Goal: Check status: Check status

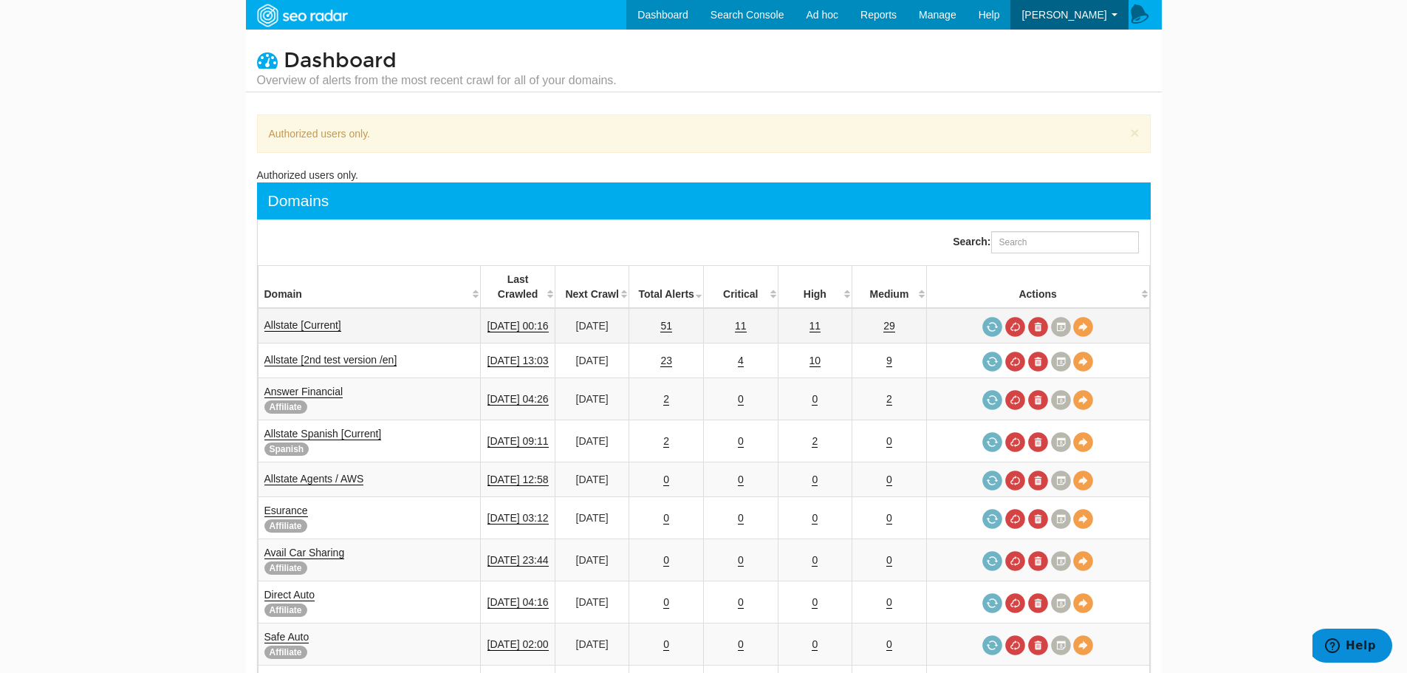
click at [765, 313] on td "11" at bounding box center [740, 325] width 75 height 35
click at [763, 312] on td "11" at bounding box center [740, 325] width 75 height 35
click at [747, 320] on link "11" at bounding box center [741, 326] width 12 height 13
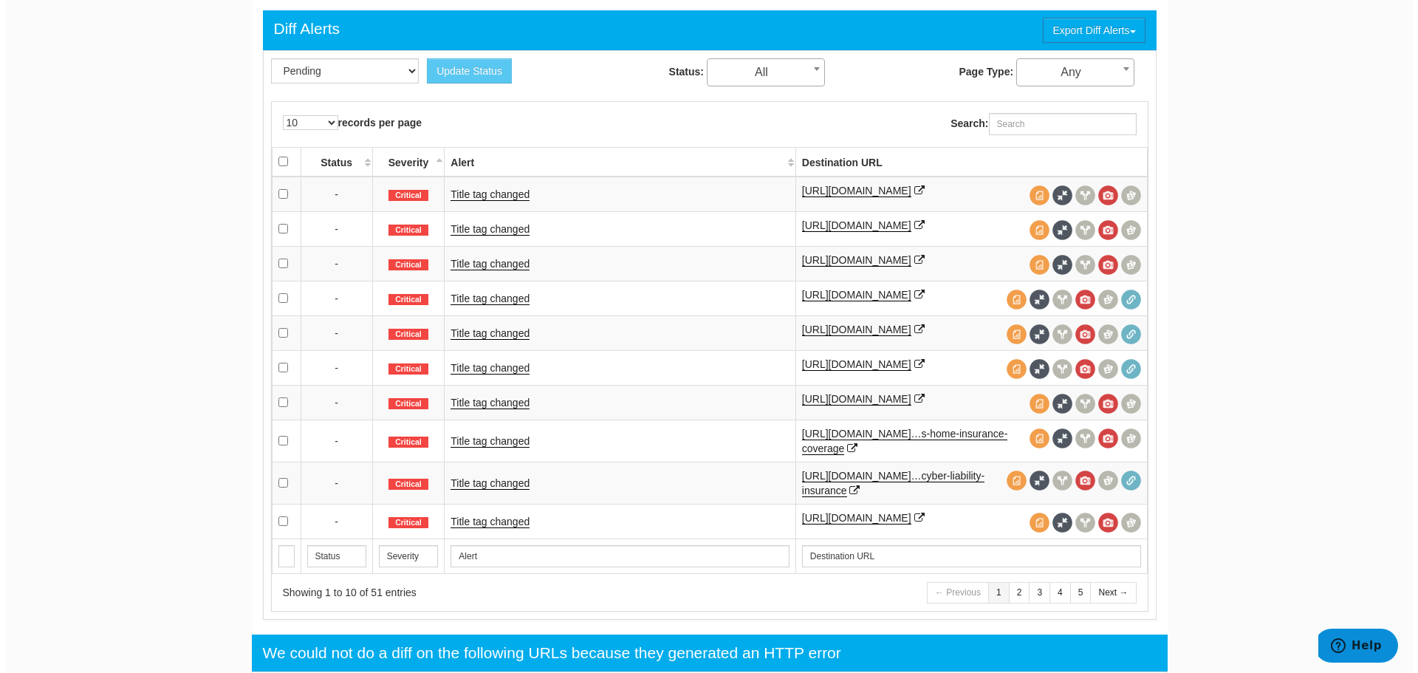
scroll to position [628, 0]
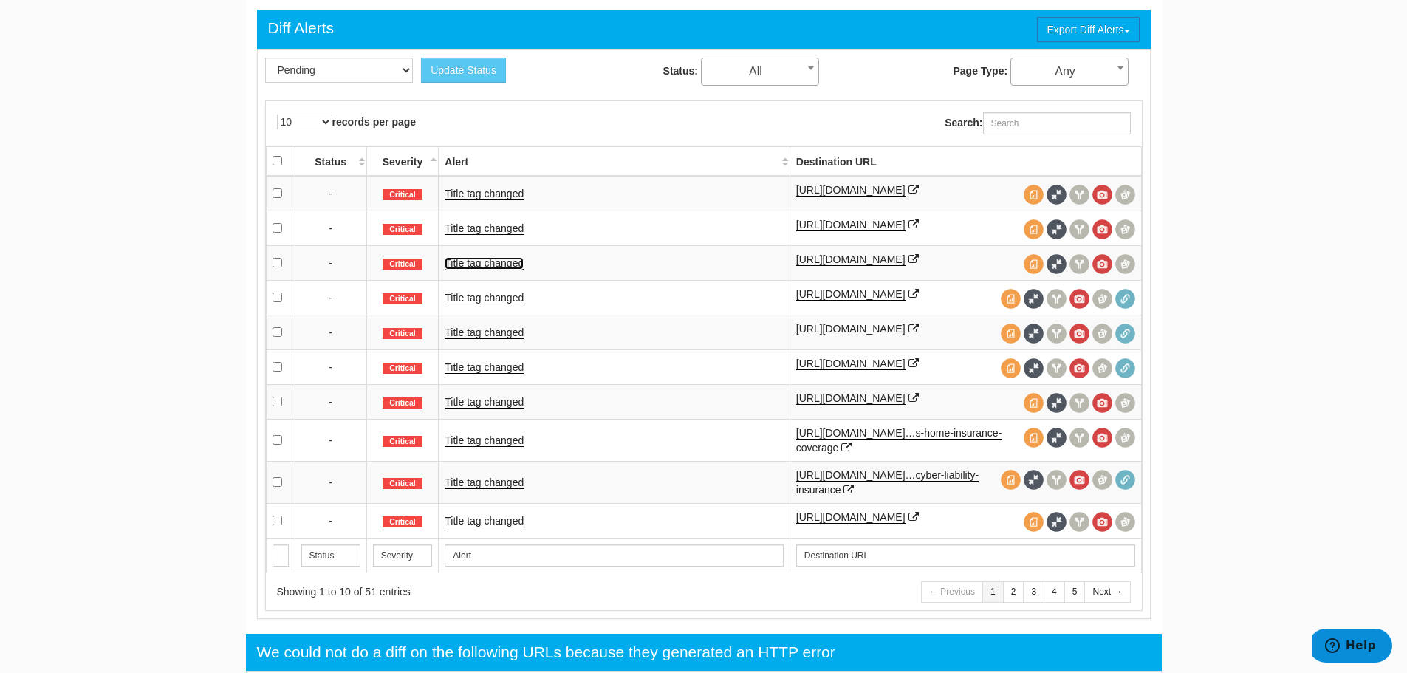
click at [495, 264] on link "Title tag changed" at bounding box center [484, 263] width 79 height 13
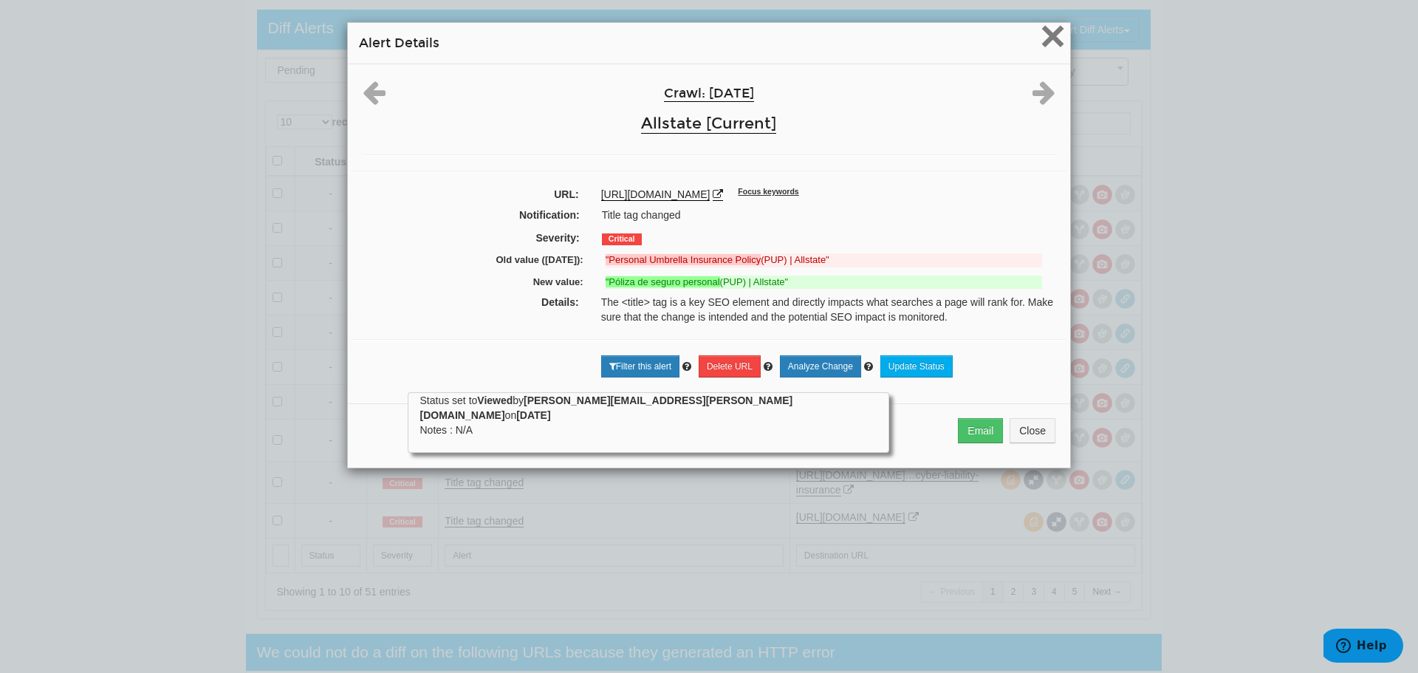
click at [1049, 44] on span "×" at bounding box center [1053, 35] width 26 height 49
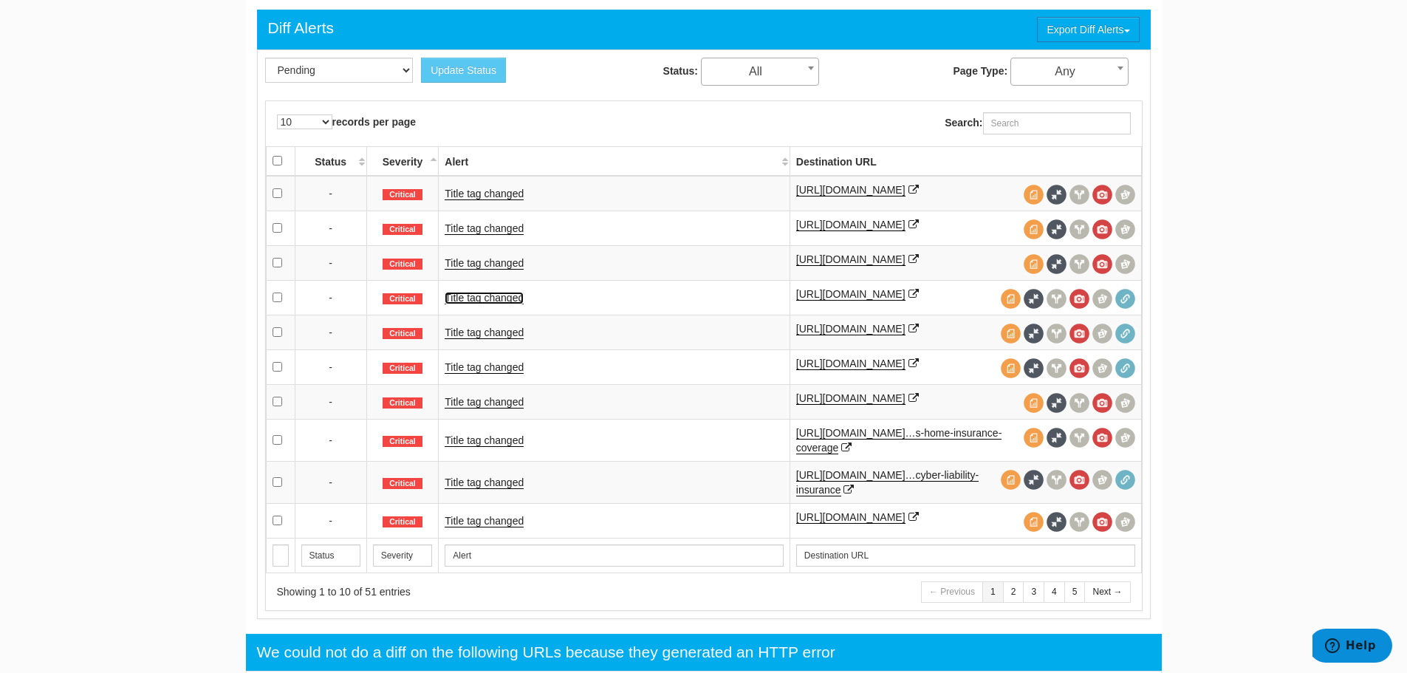
click at [487, 304] on link "Title tag changed" at bounding box center [484, 298] width 79 height 13
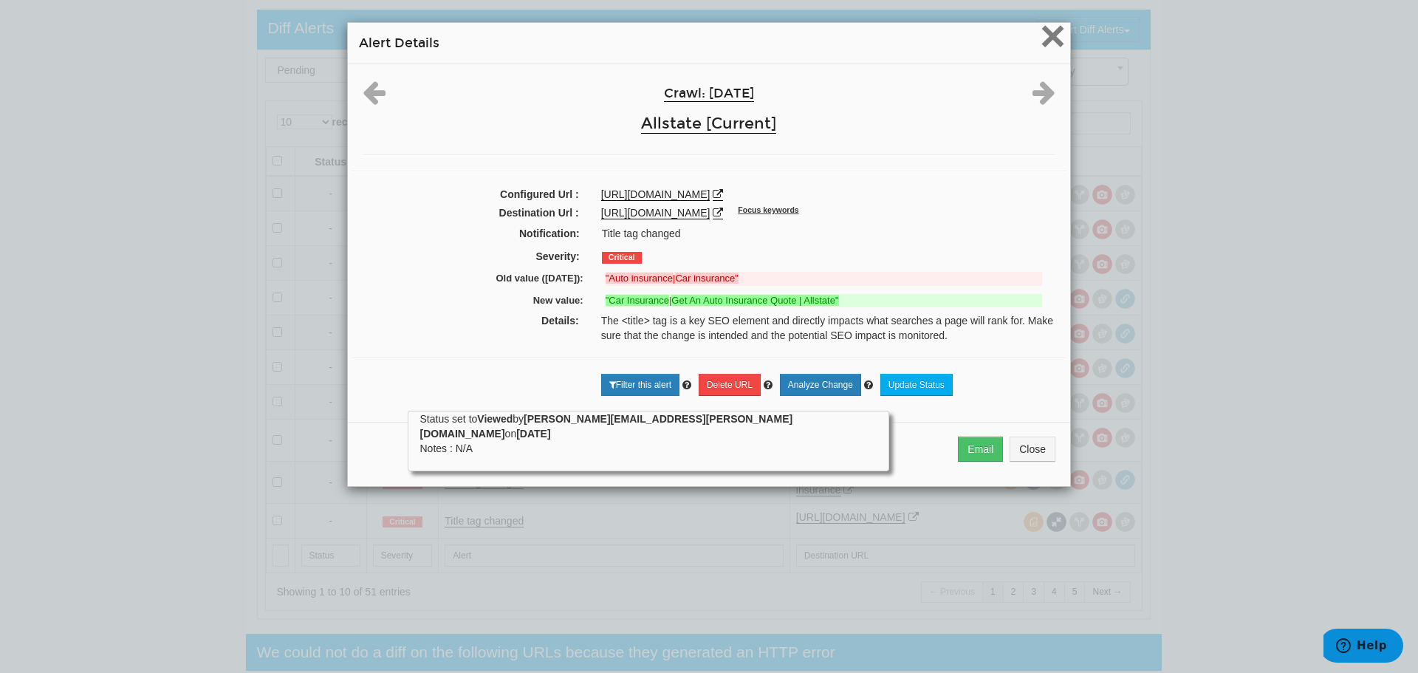
click at [1053, 37] on span "×" at bounding box center [1053, 35] width 26 height 49
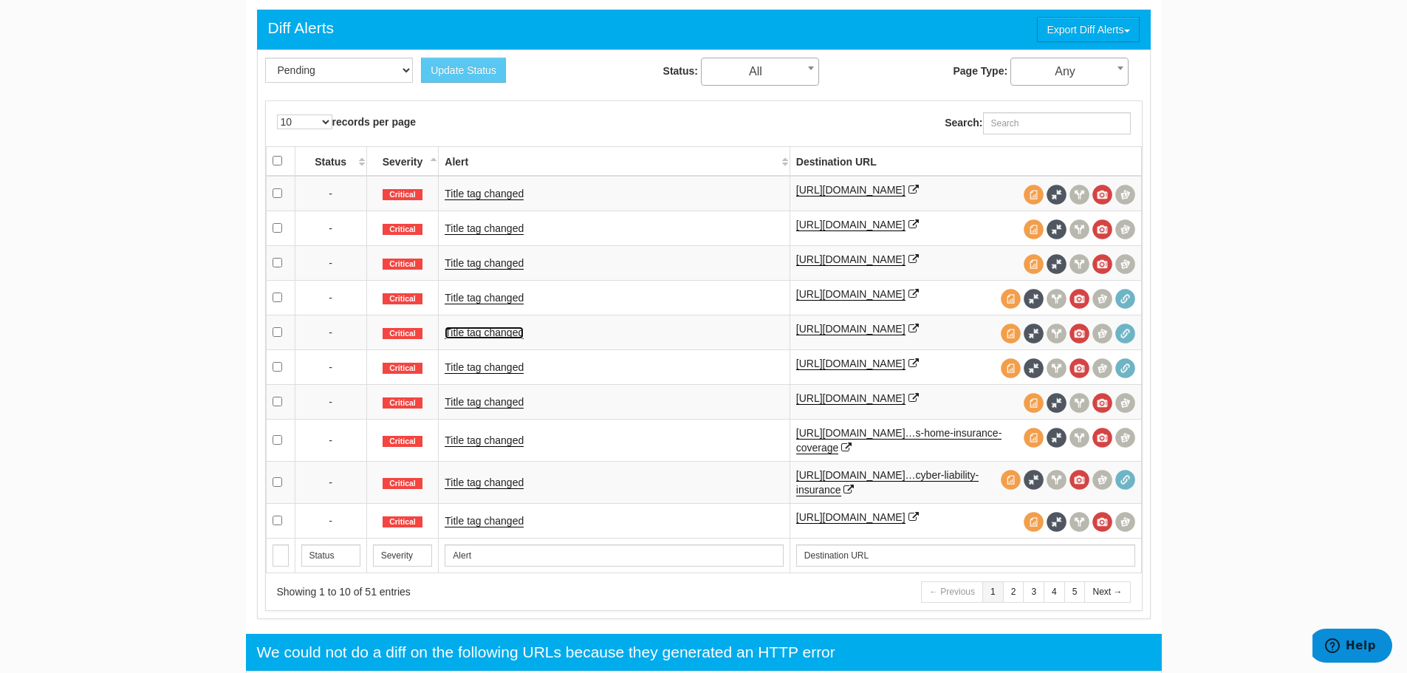
click at [487, 338] on link "Title tag changed" at bounding box center [484, 332] width 79 height 13
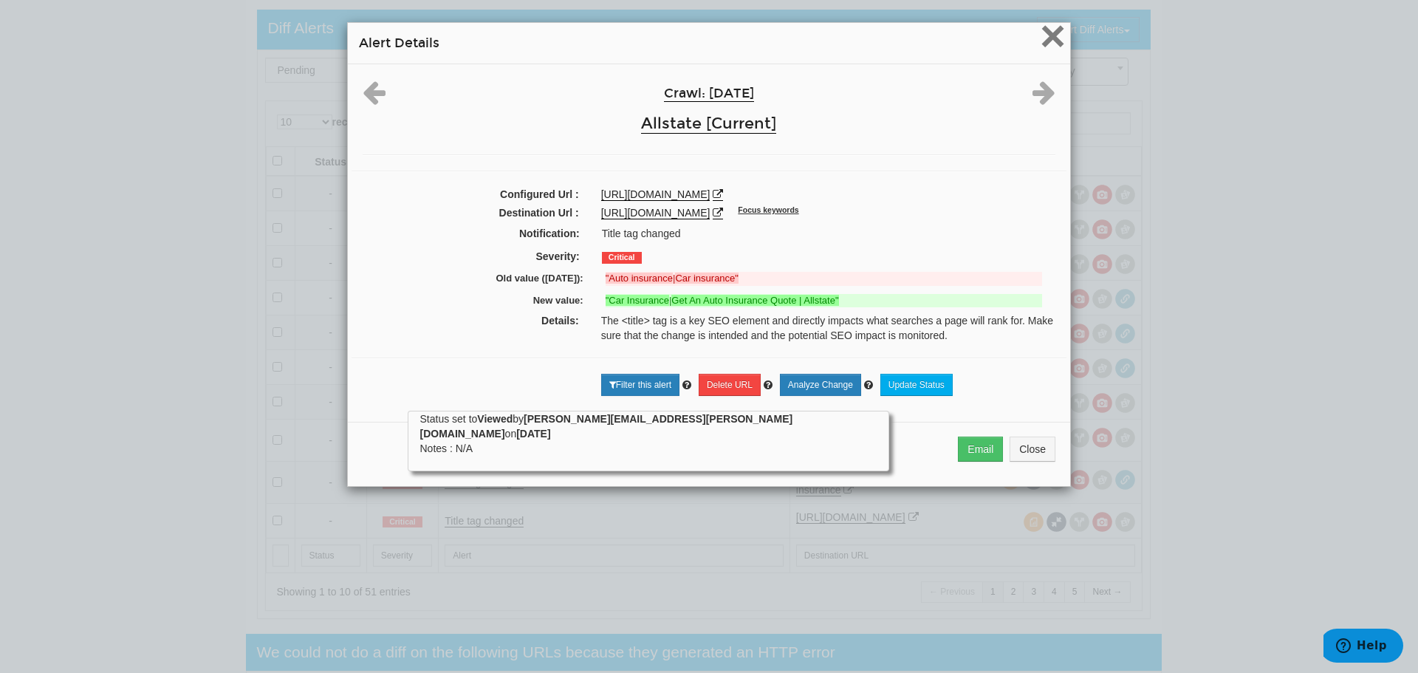
click at [1049, 30] on span "×" at bounding box center [1053, 35] width 26 height 49
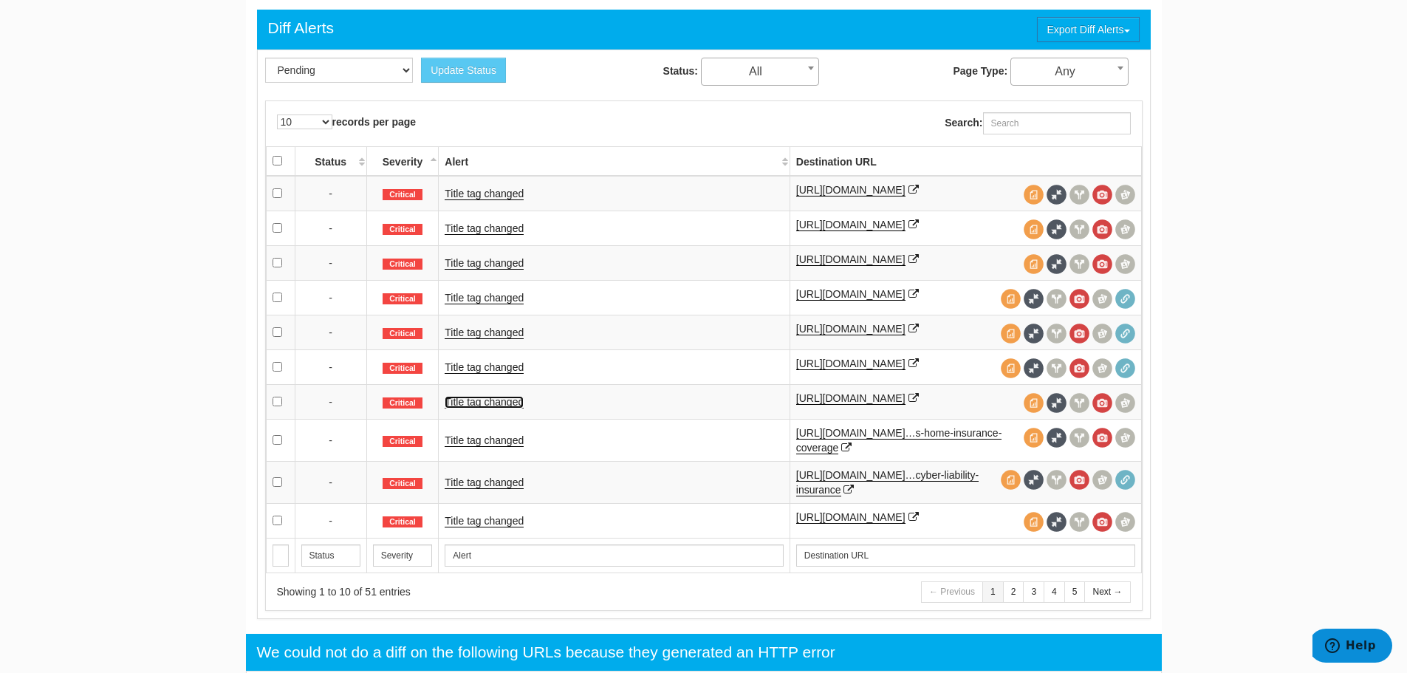
click at [478, 408] on link "Title tag changed" at bounding box center [484, 402] width 79 height 13
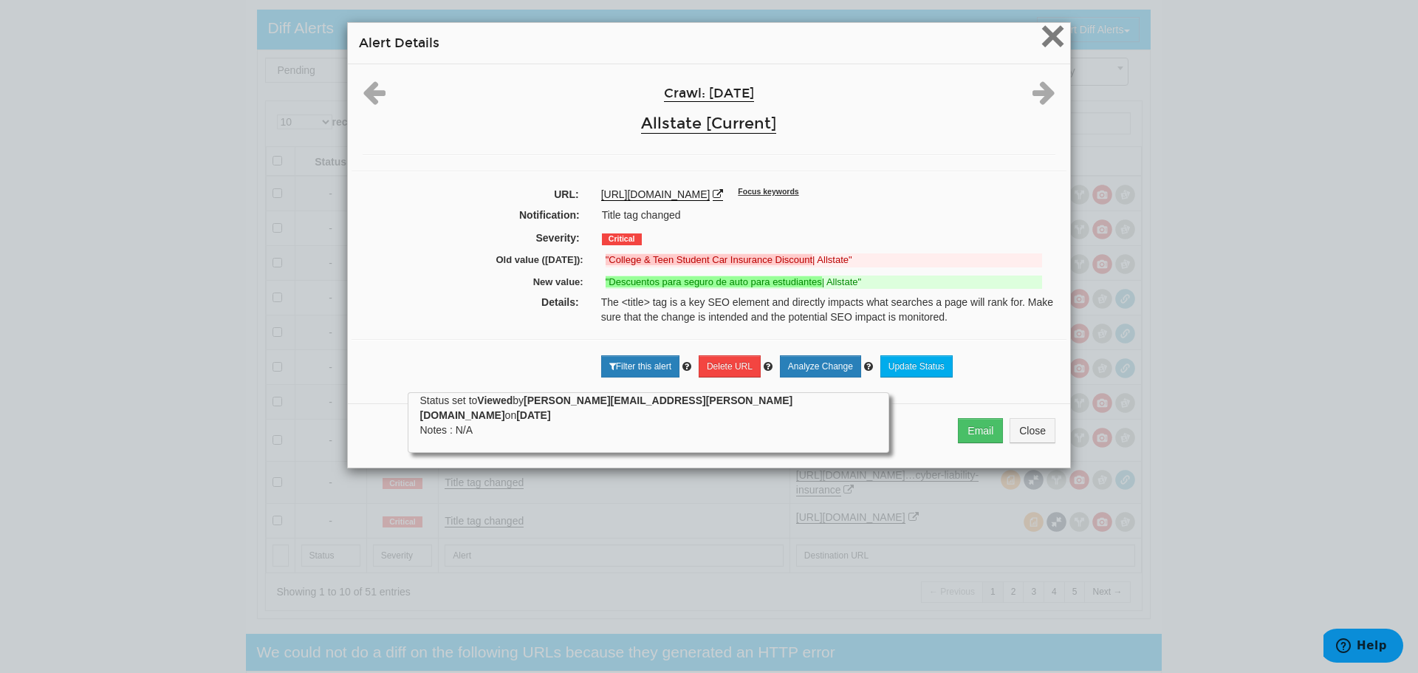
click at [1047, 30] on span "×" at bounding box center [1053, 35] width 26 height 49
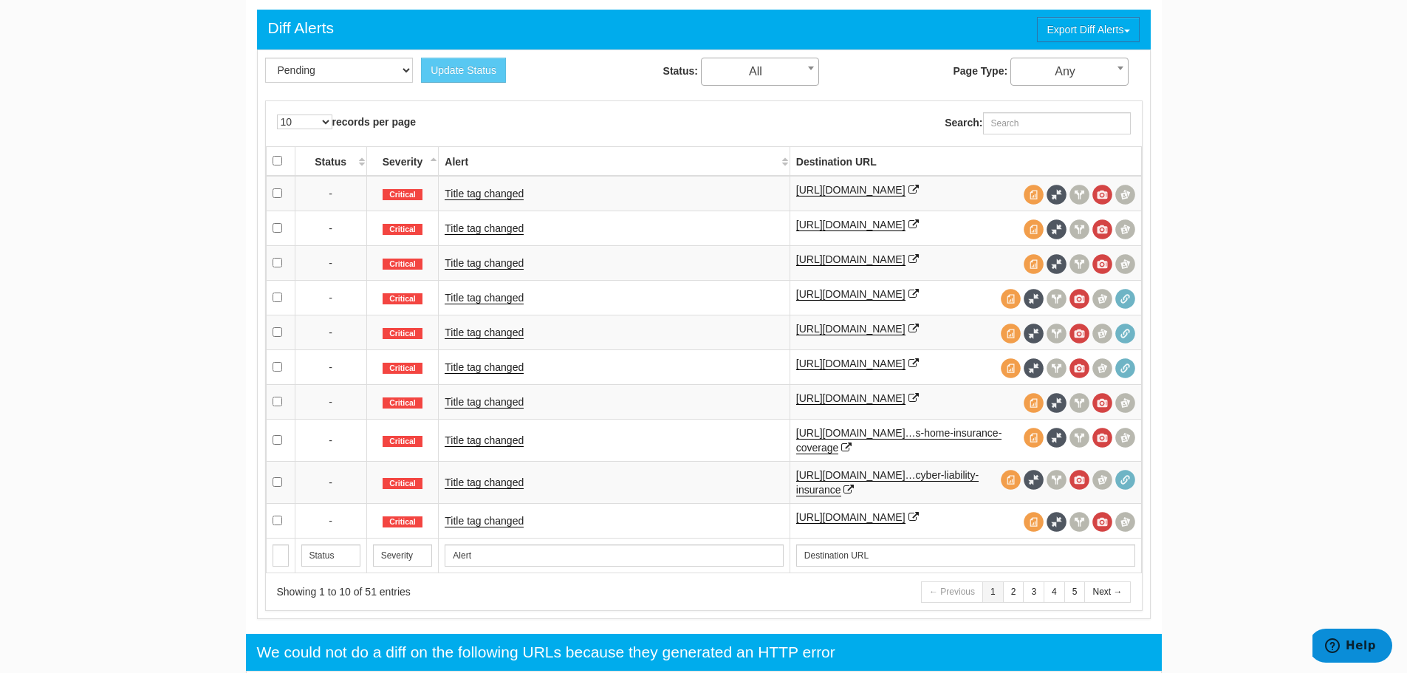
click at [499, 366] on td "Title tag changed" at bounding box center [614, 366] width 351 height 35
click at [502, 374] on link "Title tag changed" at bounding box center [484, 367] width 79 height 13
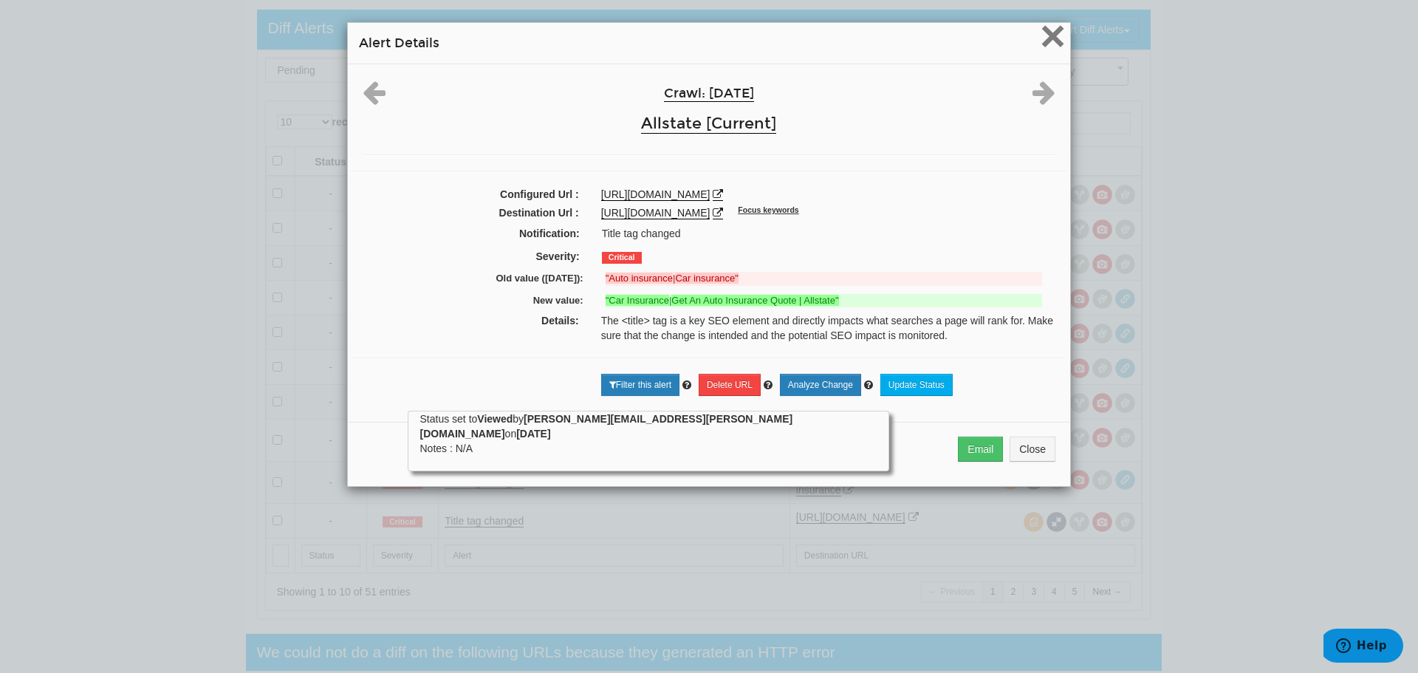
click at [1050, 35] on span "×" at bounding box center [1053, 35] width 26 height 49
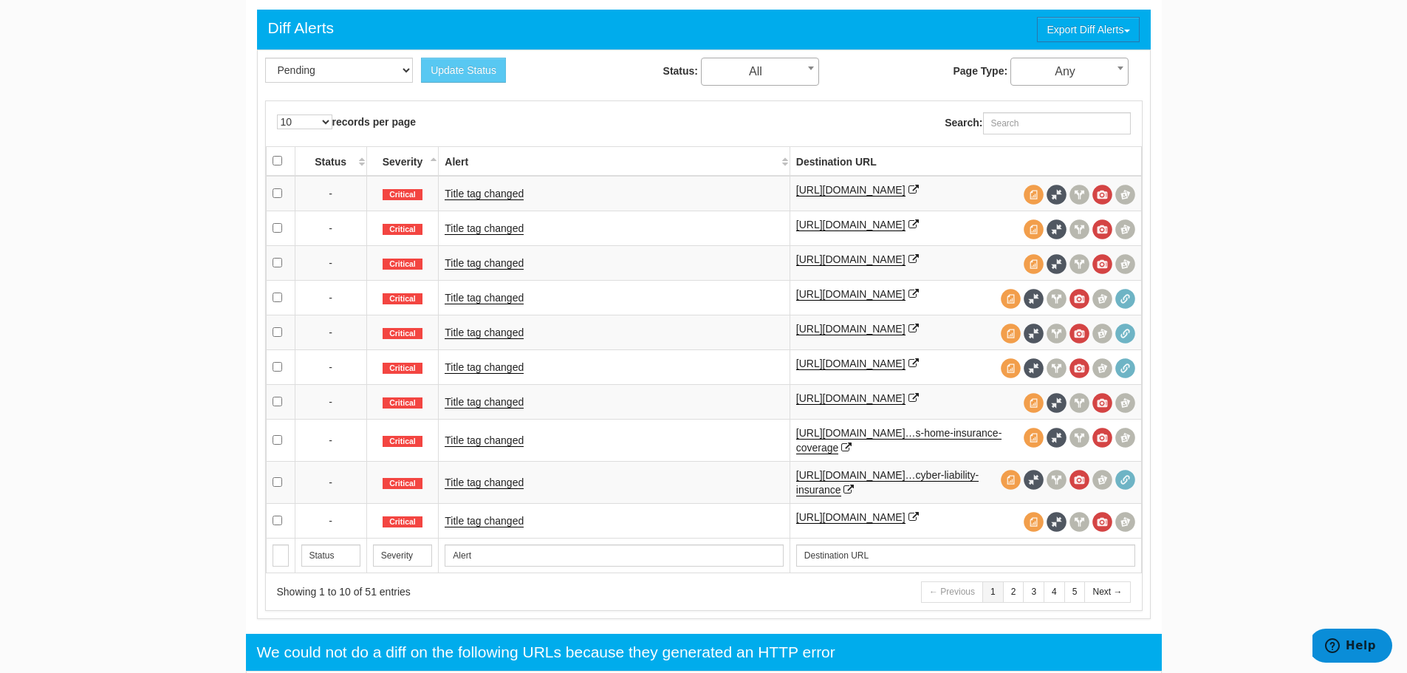
click at [489, 448] on td "Title tag changed" at bounding box center [614, 440] width 351 height 42
click at [496, 447] on link "Title tag changed" at bounding box center [484, 440] width 79 height 13
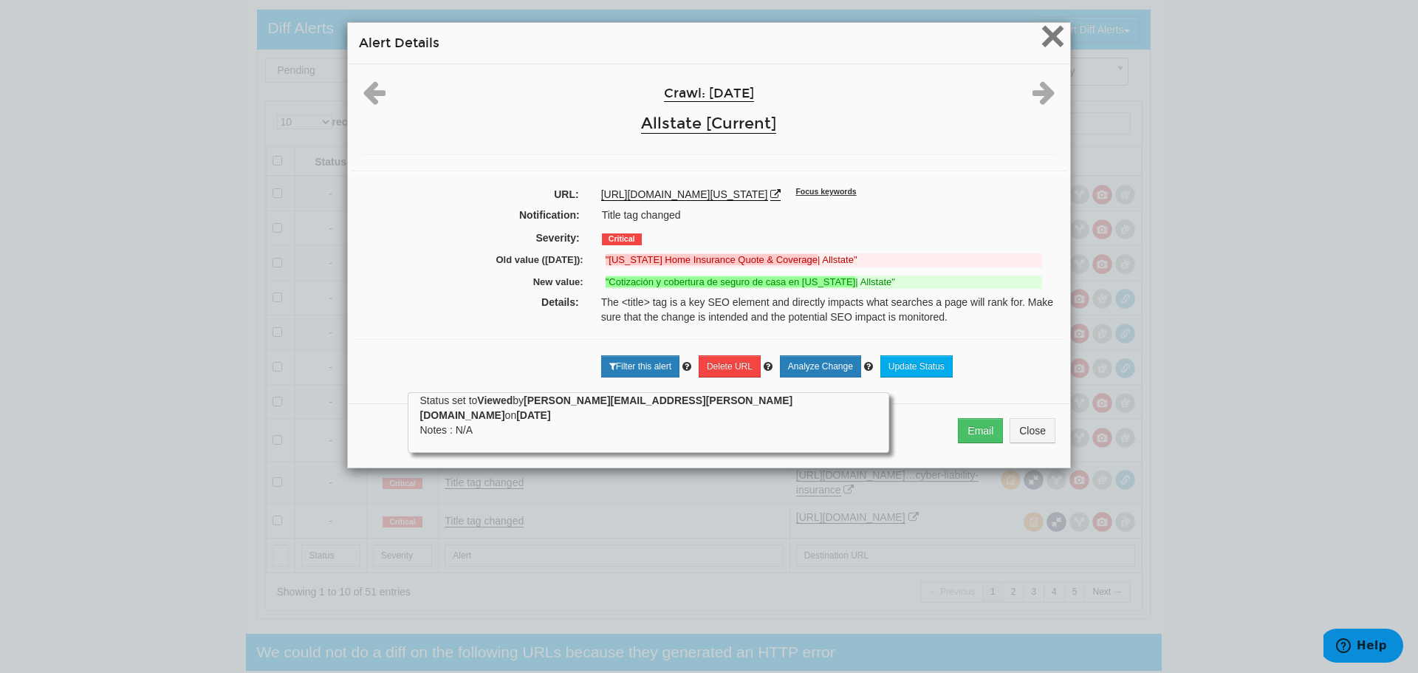
click at [1043, 32] on span "×" at bounding box center [1053, 35] width 26 height 49
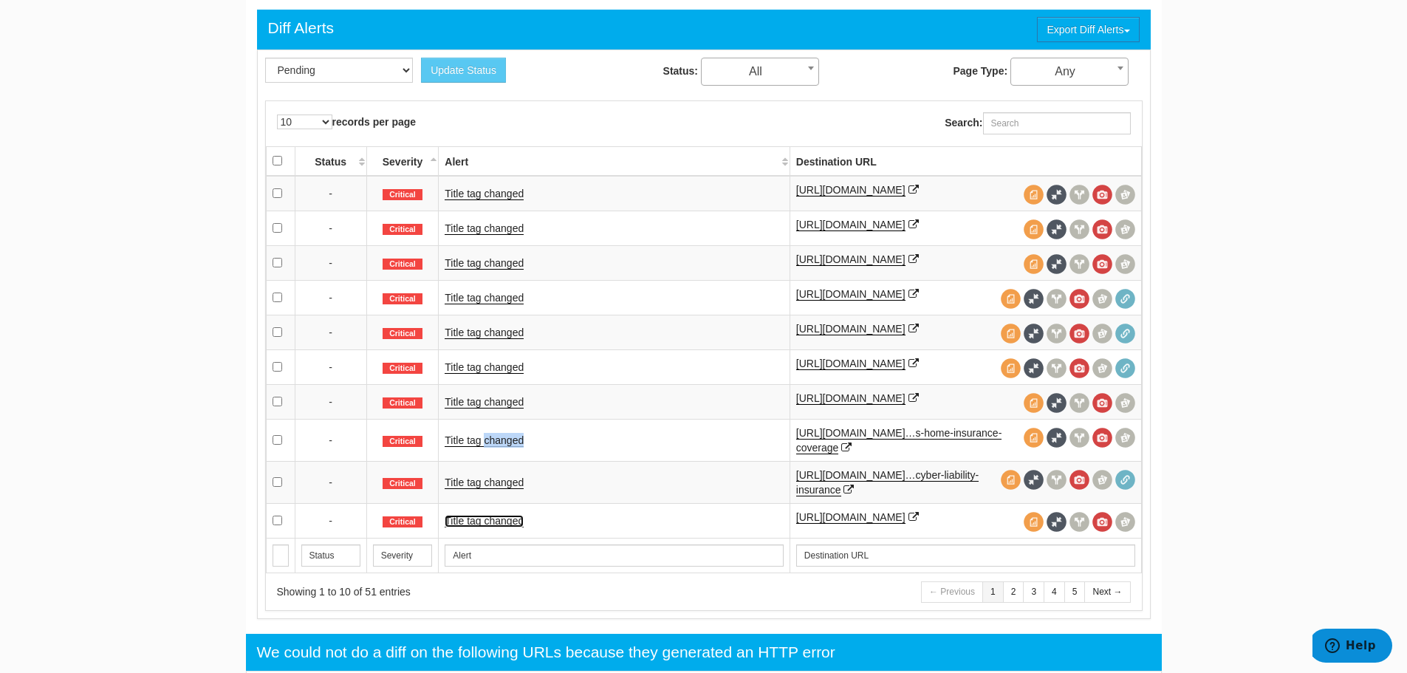
click at [482, 527] on link "Title tag changed" at bounding box center [484, 521] width 79 height 13
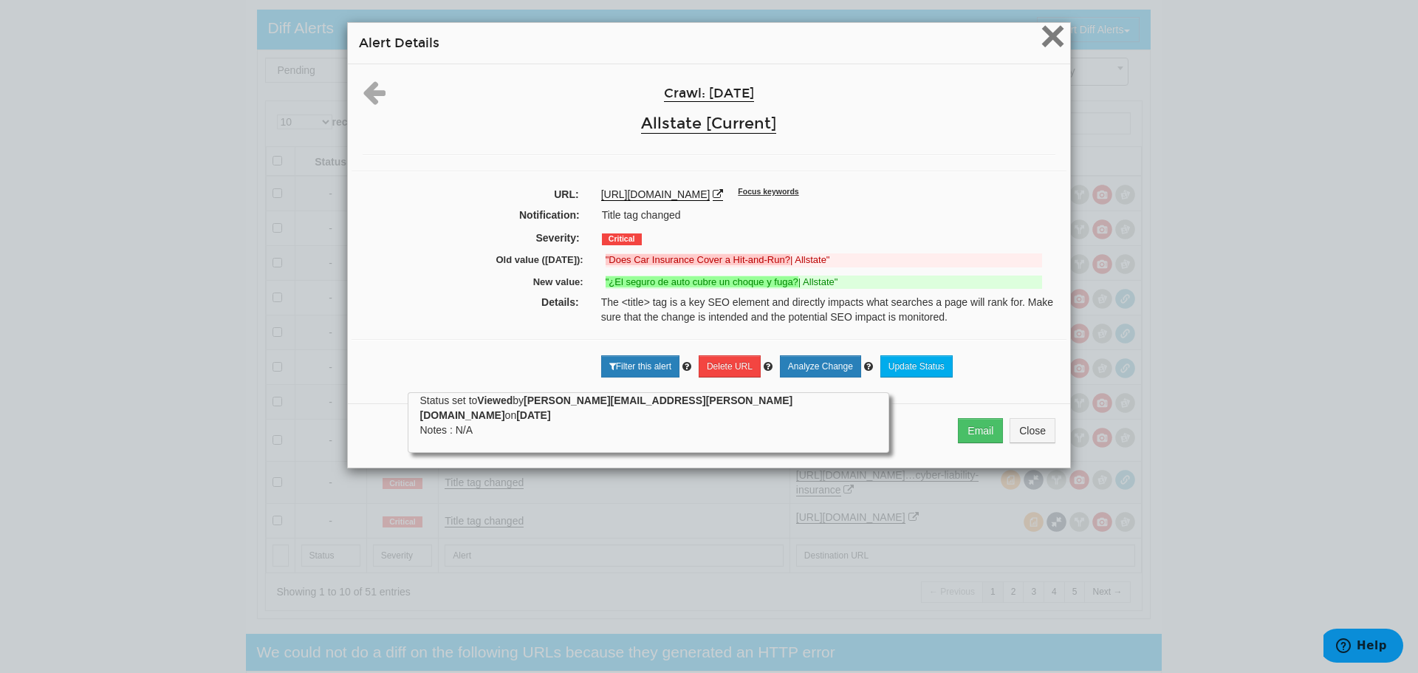
click at [1050, 32] on span "×" at bounding box center [1053, 35] width 26 height 49
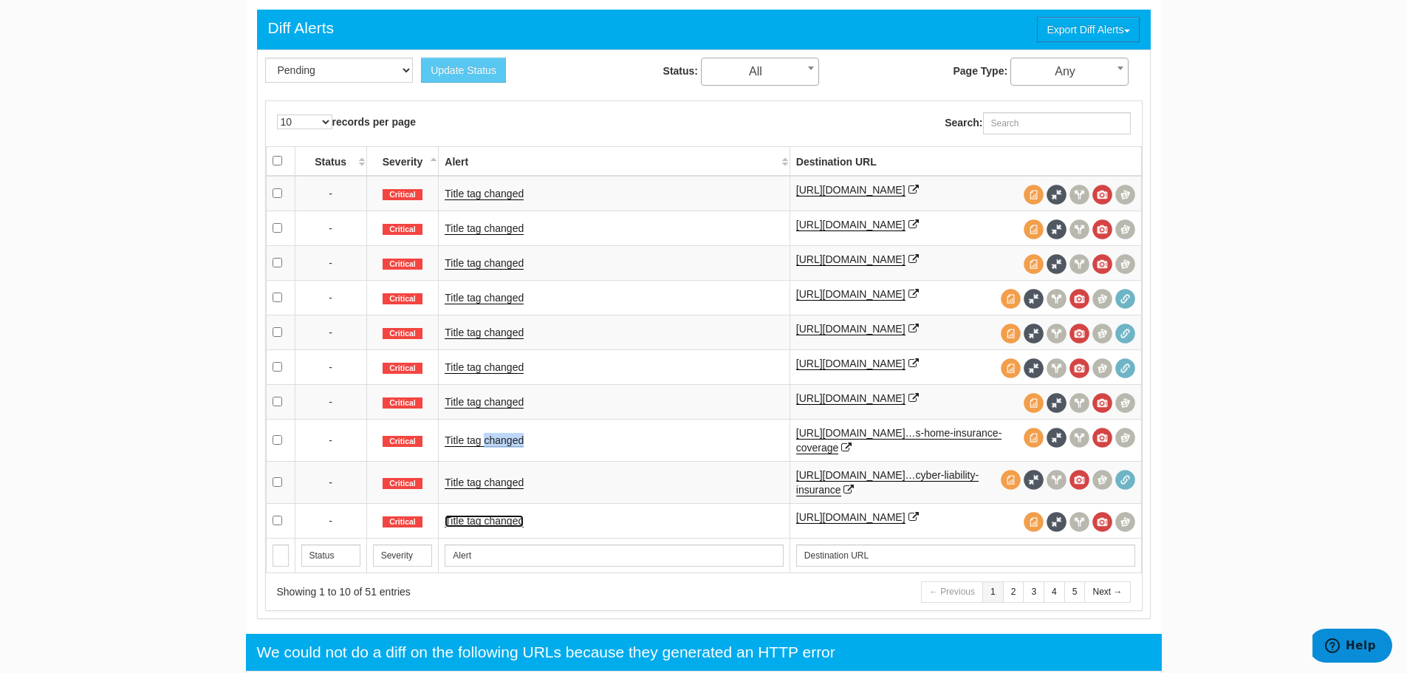
click at [471, 527] on link "Title tag changed" at bounding box center [484, 521] width 79 height 13
